Goal: Task Accomplishment & Management: Manage account settings

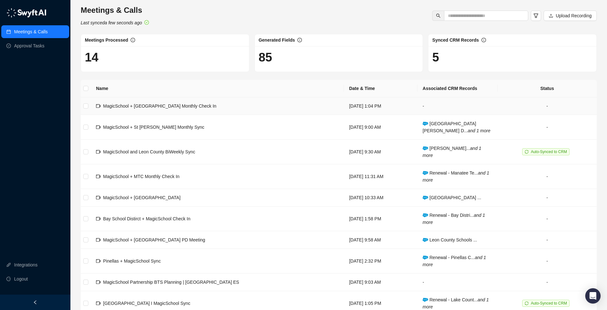
click at [206, 108] on span "MagicSchool + [GEOGRAPHIC_DATA] Monthly Check In" at bounding box center [159, 105] width 113 height 5
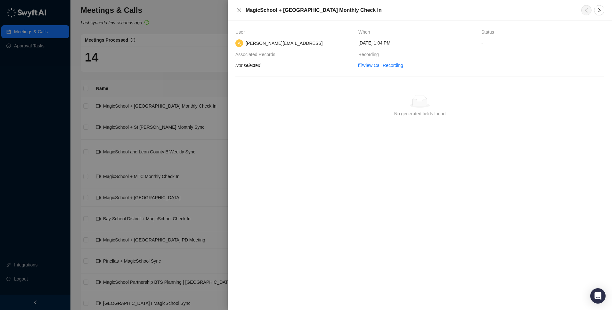
click at [218, 62] on div at bounding box center [306, 155] width 612 height 310
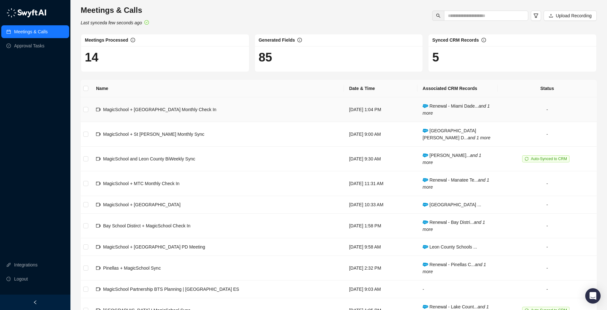
click at [439, 109] on td "Renewal - Miami Dade... and 1 more" at bounding box center [457, 109] width 80 height 25
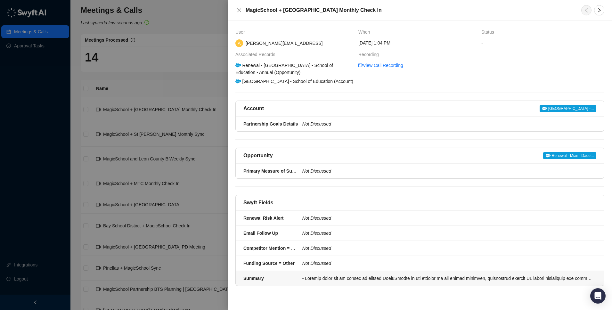
click at [296, 279] on div "Summary" at bounding box center [270, 278] width 55 height 7
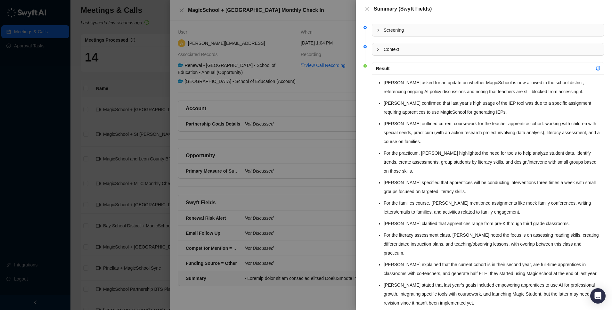
click at [315, 149] on div at bounding box center [306, 155] width 612 height 310
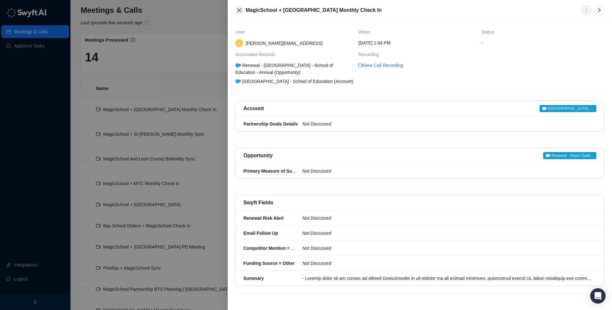
click at [238, 9] on icon "close" at bounding box center [239, 10] width 5 height 5
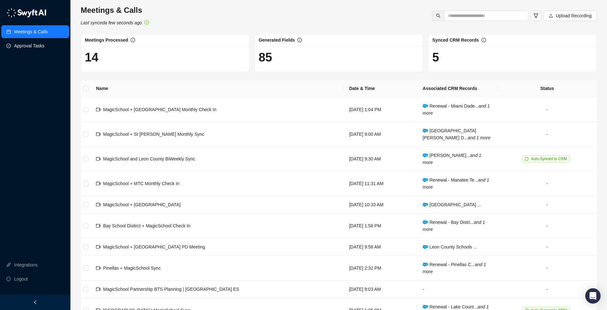
click at [30, 47] on link "Approval Tasks" at bounding box center [29, 45] width 30 height 13
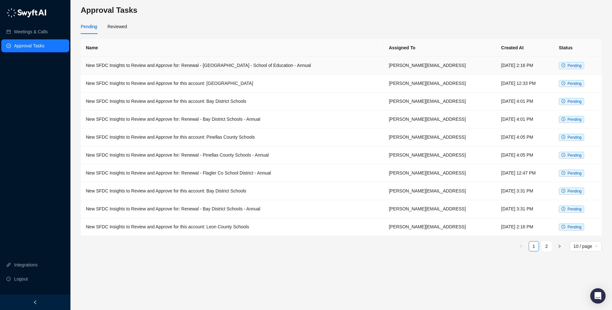
click at [163, 70] on td "New SFDC Insights to Review and Approve for: Renewal - Miami Dade College - Sch…" at bounding box center [232, 66] width 303 height 18
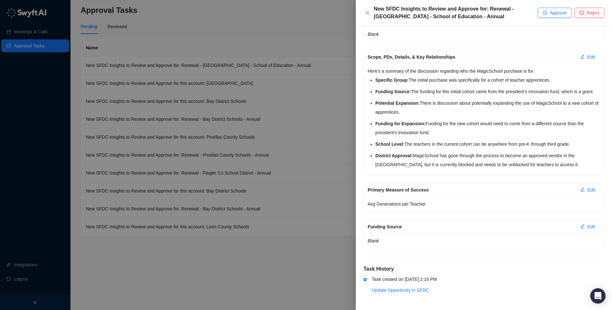
scroll to position [163, 0]
click at [580, 190] on icon "edit" at bounding box center [582, 190] width 4 height 4
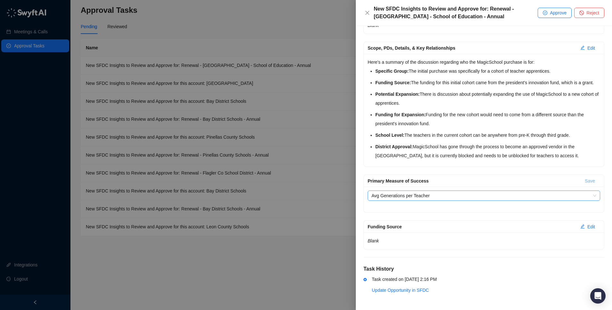
click at [492, 200] on span "Avg Generations per Teacher" at bounding box center [483, 196] width 225 height 10
click at [459, 200] on span "Avg Generations per Teacher" at bounding box center [483, 196] width 225 height 10
click at [457, 200] on span "Avg Generations per Teacher" at bounding box center [483, 196] width 225 height 10
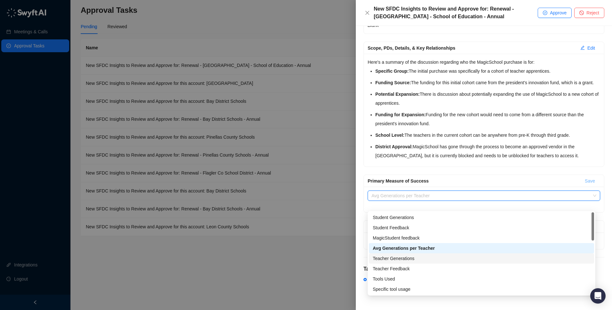
click at [425, 259] on div "Teacher Generations" at bounding box center [481, 258] width 217 height 7
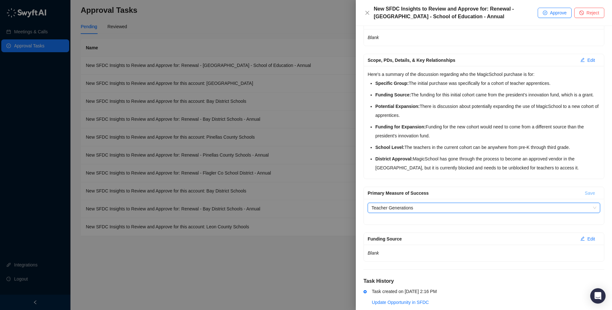
scroll to position [0, 0]
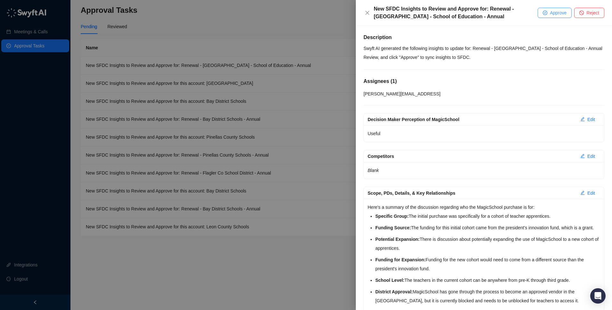
click at [553, 12] on span "Approve" at bounding box center [558, 12] width 17 height 7
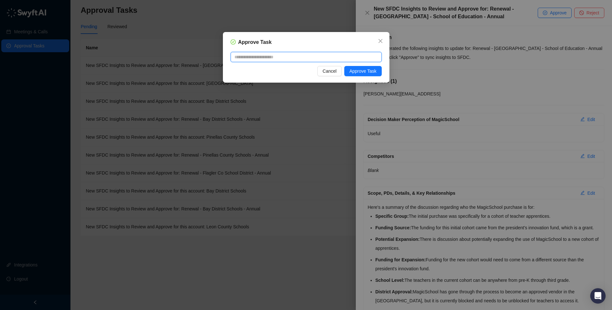
click at [349, 58] on textarea at bounding box center [306, 57] width 151 height 10
click at [358, 71] on span "Approve Task" at bounding box center [362, 71] width 27 height 7
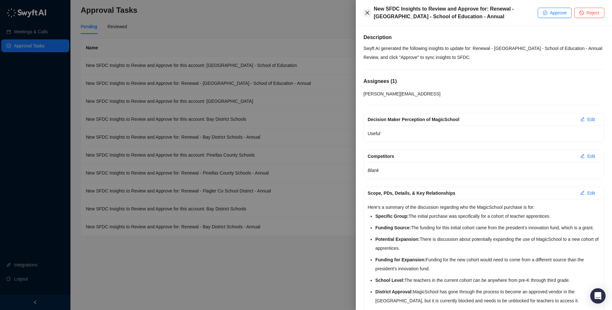
click at [367, 14] on icon "close" at bounding box center [367, 12] width 5 height 5
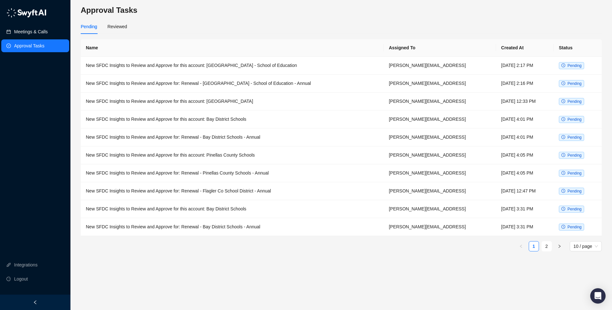
click at [29, 34] on link "Meetings & Calls" at bounding box center [31, 31] width 34 height 13
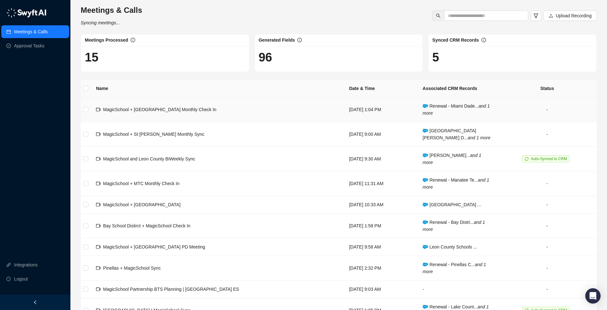
click at [206, 112] on div "MagicSchool + [GEOGRAPHIC_DATA] Monthly Check In" at bounding box center [159, 109] width 113 height 7
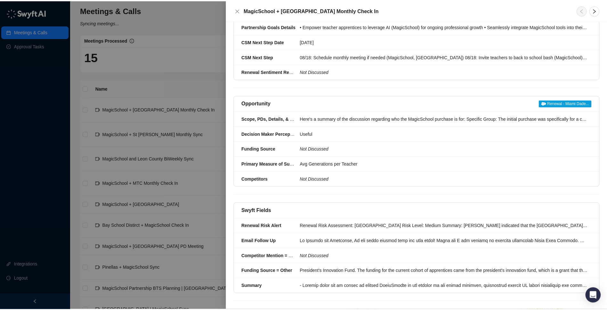
scroll to position [120, 0]
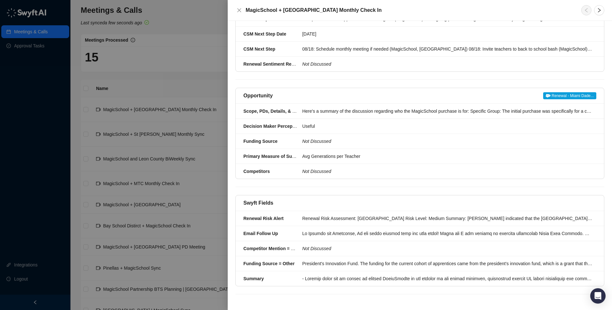
click at [175, 56] on div at bounding box center [306, 155] width 612 height 310
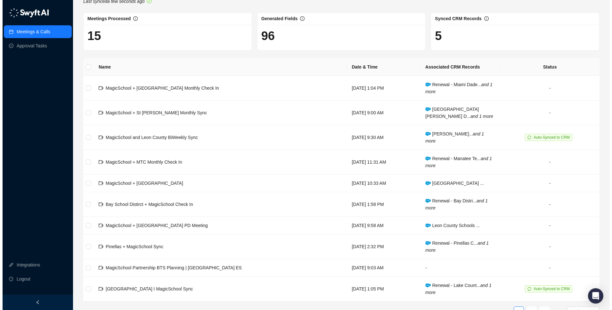
scroll to position [30, 0]
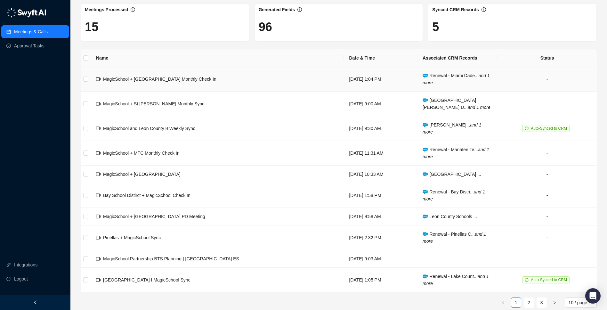
click at [206, 79] on span "MagicSchool + Miami Dade College Monthly Check In" at bounding box center [159, 79] width 113 height 5
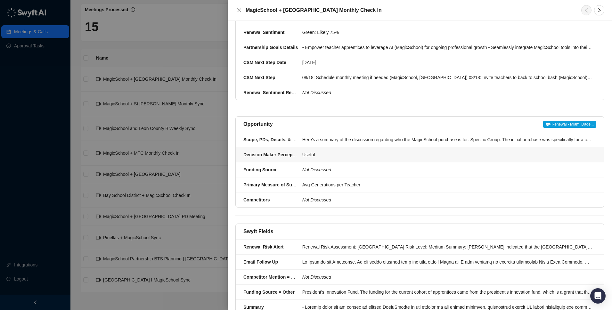
scroll to position [120, 0]
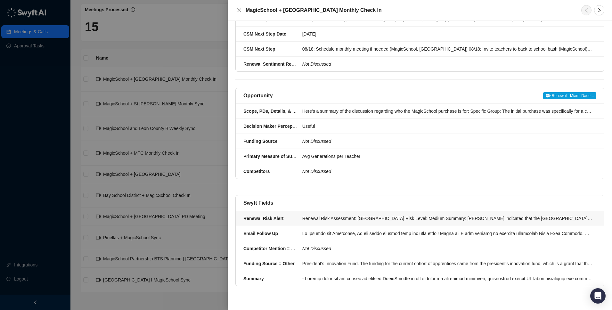
click at [330, 222] on li "Renewal Risk Alert Renewal Risk Assessment: Miami Dade College Risk Level: Medi…" at bounding box center [420, 218] width 368 height 15
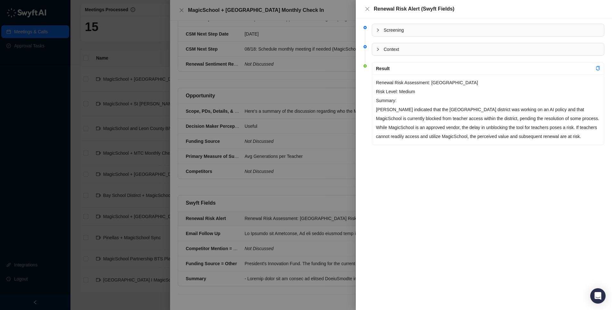
click at [344, 147] on div at bounding box center [306, 155] width 612 height 310
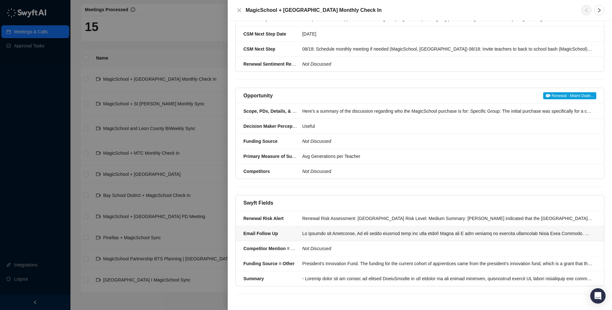
click at [327, 236] on div at bounding box center [447, 233] width 290 height 7
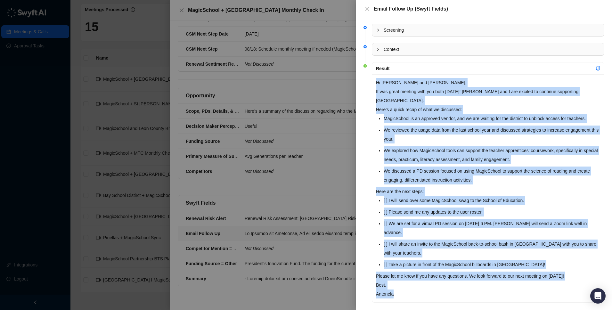
drag, startPoint x: 403, startPoint y: 285, endPoint x: 374, endPoint y: 82, distance: 205.1
click at [374, 82] on div "Hi Jessica and Christina, It was great meeting with you both today! Julie and I…" at bounding box center [488, 188] width 232 height 228
copy div "Hi Jessica and Christina, It was great meeting with you both today! Julie and I…"
